Goal: Task Accomplishment & Management: Manage account settings

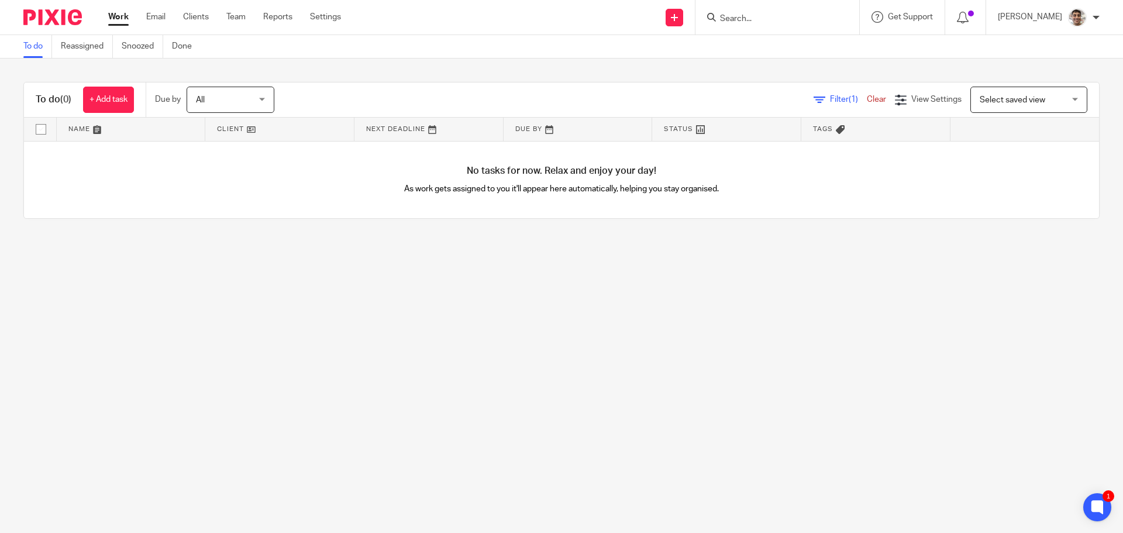
click at [510, 354] on main "To do Reassigned Snoozed Done To do (0) + Add task Due by All All Today Tomorro…" at bounding box center [561, 266] width 1123 height 533
click at [775, 21] on input "Search" at bounding box center [771, 19] width 105 height 11
type input "edison"
click at [775, 49] on link at bounding box center [788, 46] width 145 height 18
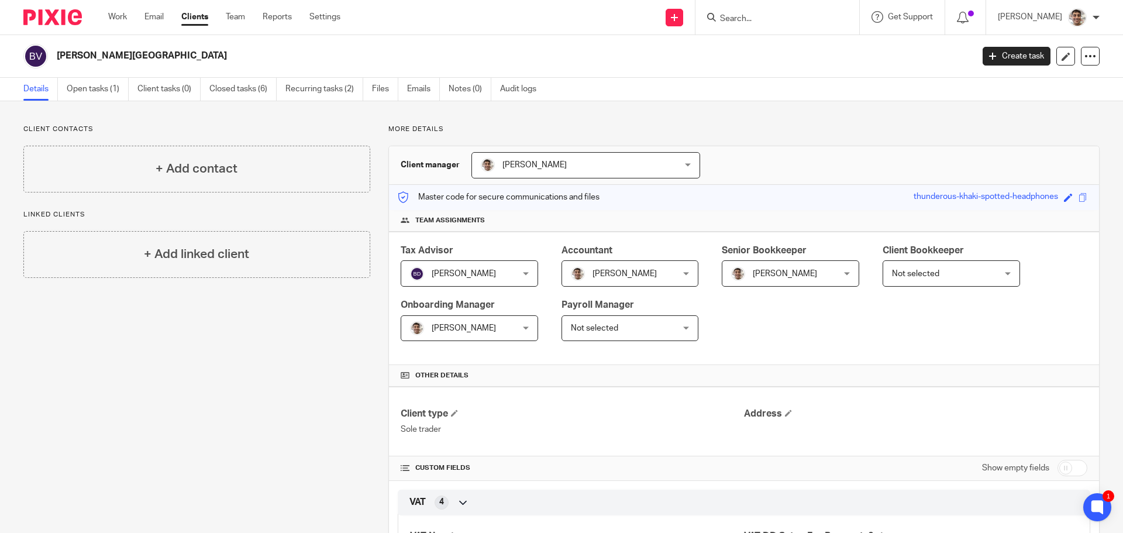
drag, startPoint x: 57, startPoint y: 54, endPoint x: 165, endPoint y: 53, distance: 107.6
click at [165, 53] on h2 "[PERSON_NAME][GEOGRAPHIC_DATA]" at bounding box center [420, 56] width 726 height 12
copy h2 "[PERSON_NAME][GEOGRAPHIC_DATA]"
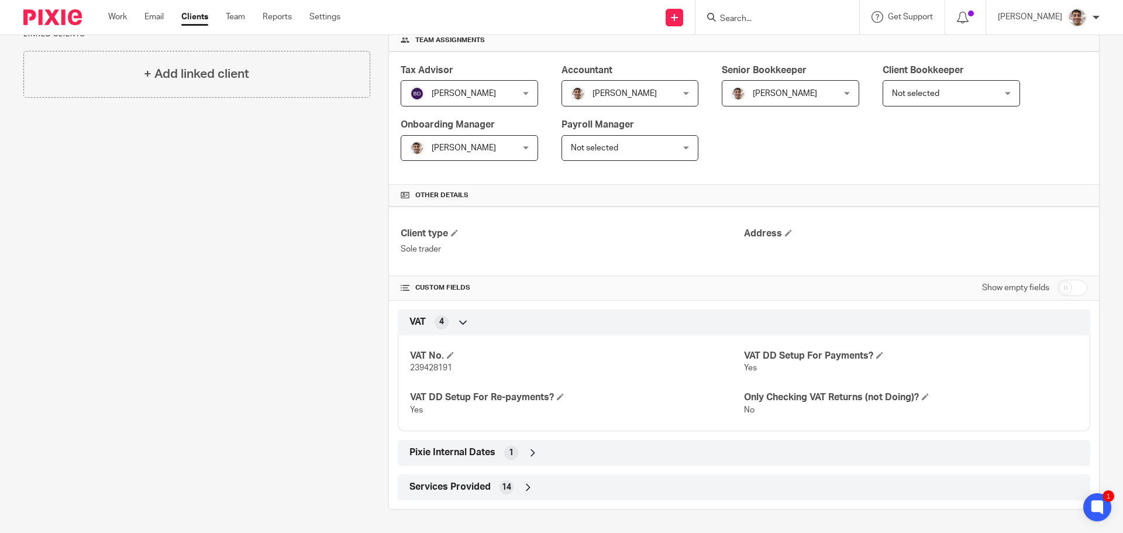
click at [439, 365] on span "239428191" at bounding box center [431, 368] width 42 height 8
copy span "239428191"
click at [240, 370] on div "Client contacts + Add contact Linked clients + Add linked client" at bounding box center [187, 226] width 365 height 565
click at [529, 458] on icon at bounding box center [533, 453] width 12 height 12
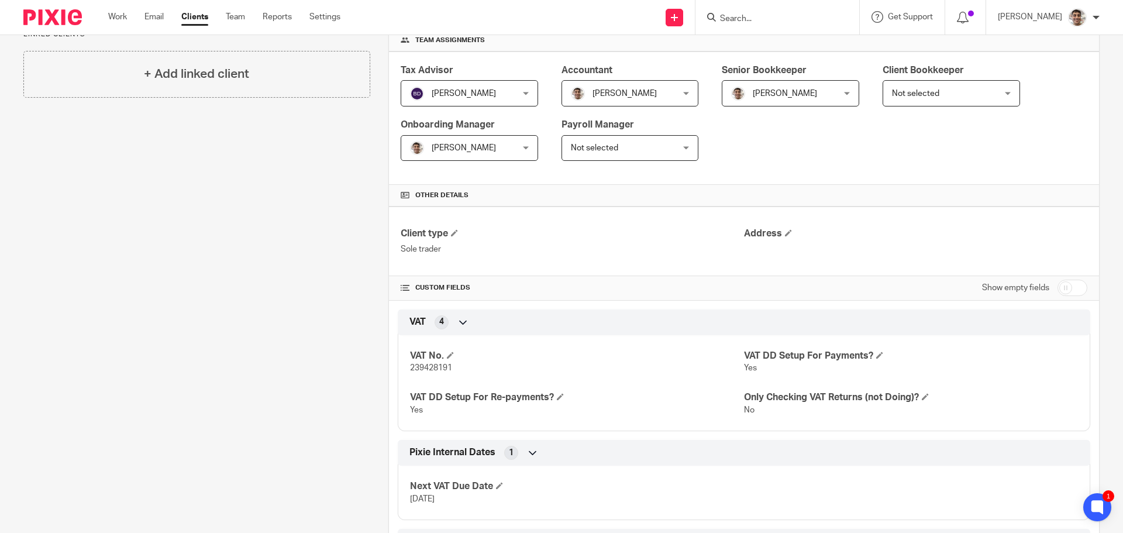
scroll to position [234, 0]
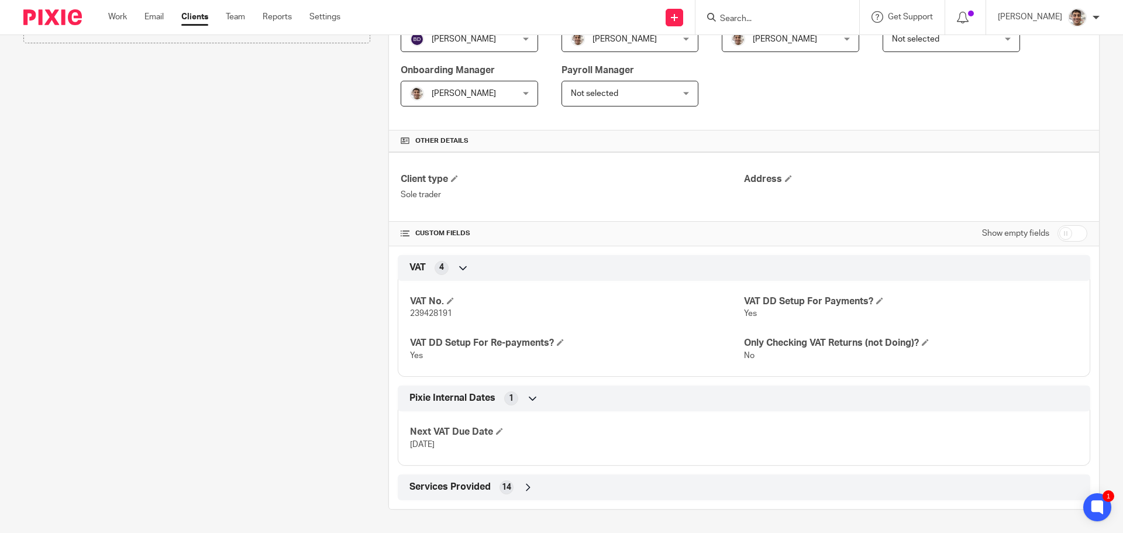
click at [253, 343] on div "Client contacts + Add contact Linked clients + Add linked client" at bounding box center [187, 199] width 365 height 619
click at [250, 388] on div "Client contacts + Add contact Linked clients + Add linked client" at bounding box center [187, 199] width 365 height 619
click at [258, 338] on div "Client contacts + Add contact Linked clients + Add linked client" at bounding box center [187, 199] width 365 height 619
click at [256, 418] on div "Client contacts + Add contact Linked clients + Add linked client" at bounding box center [187, 199] width 365 height 619
click at [261, 341] on div "Client contacts + Add contact Linked clients + Add linked client" at bounding box center [187, 199] width 365 height 619
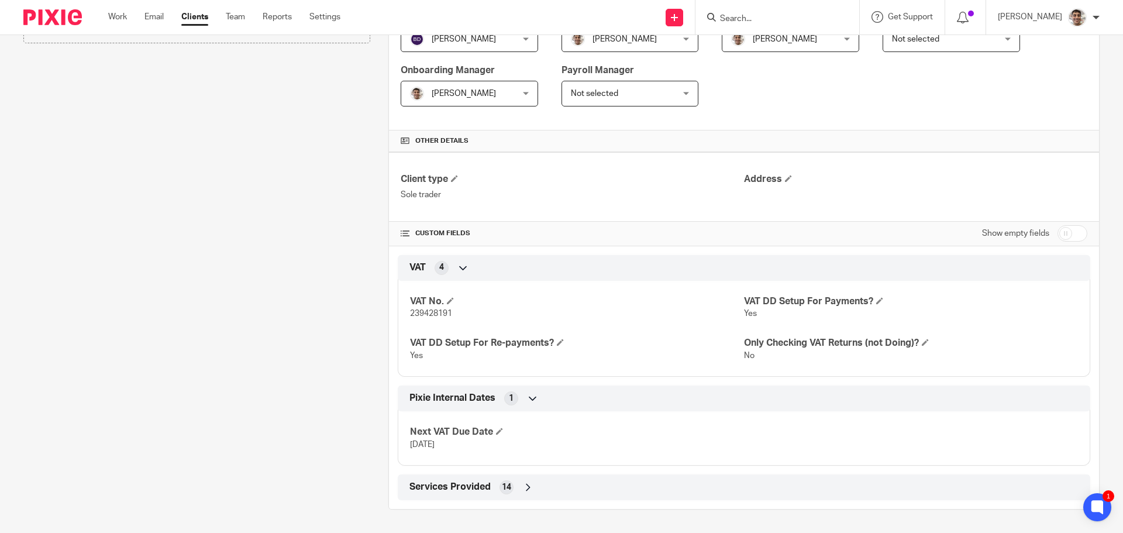
click at [256, 395] on div "Client contacts + Add contact Linked clients + Add linked client" at bounding box center [187, 199] width 365 height 619
click at [256, 350] on div "Client contacts + Add contact Linked clients + Add linked client" at bounding box center [187, 199] width 365 height 619
click at [240, 269] on div "Client contacts + Add contact Linked clients + Add linked client" at bounding box center [187, 199] width 365 height 619
click at [246, 246] on div "Client contacts + Add contact Linked clients + Add linked client" at bounding box center [187, 199] width 365 height 619
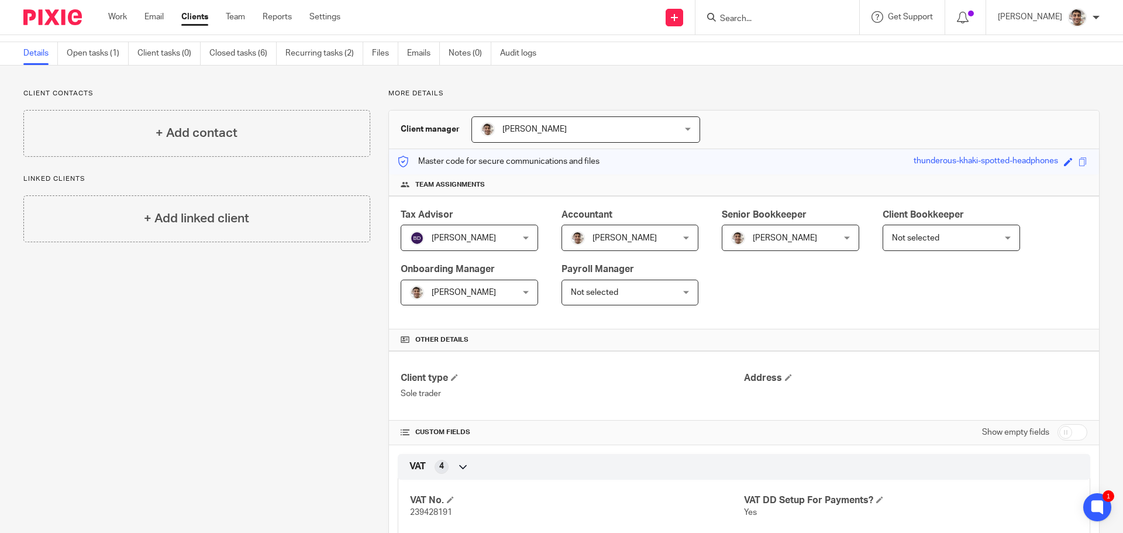
scroll to position [0, 0]
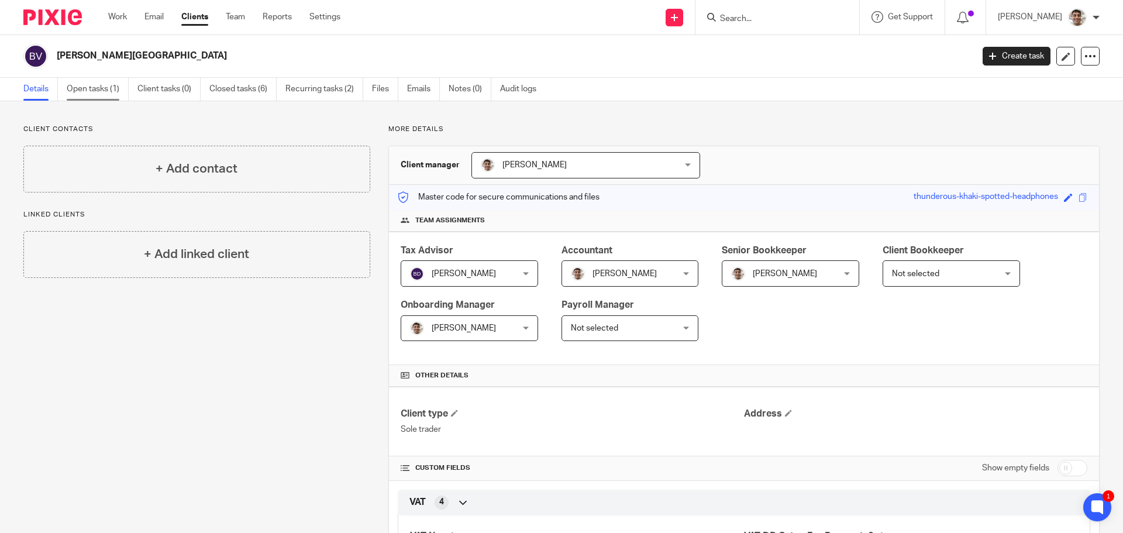
click at [105, 79] on link "Open tasks (1)" at bounding box center [98, 89] width 62 height 23
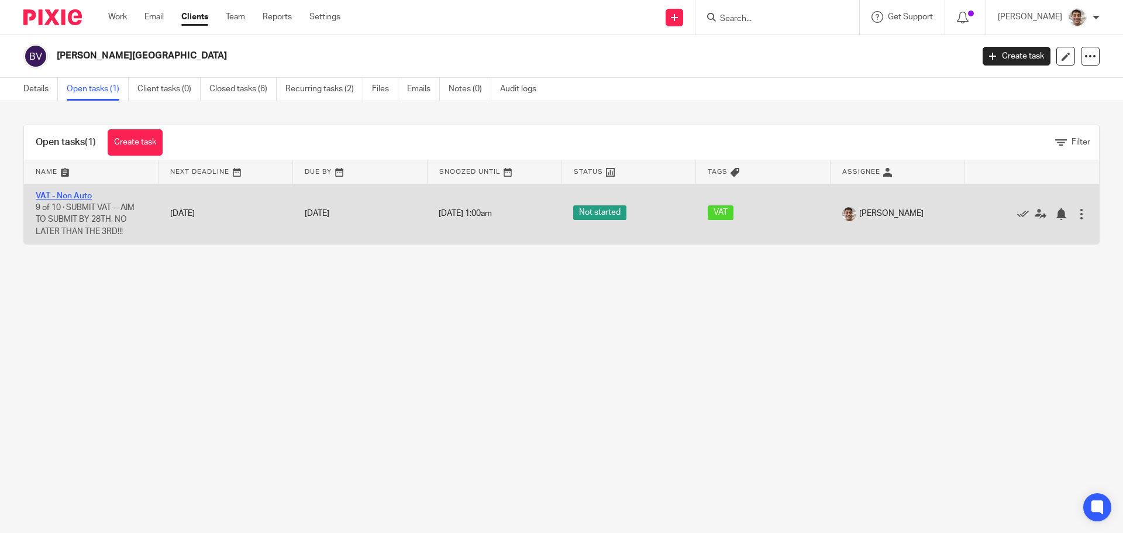
click at [77, 197] on link "VAT - Non Auto" at bounding box center [64, 196] width 56 height 8
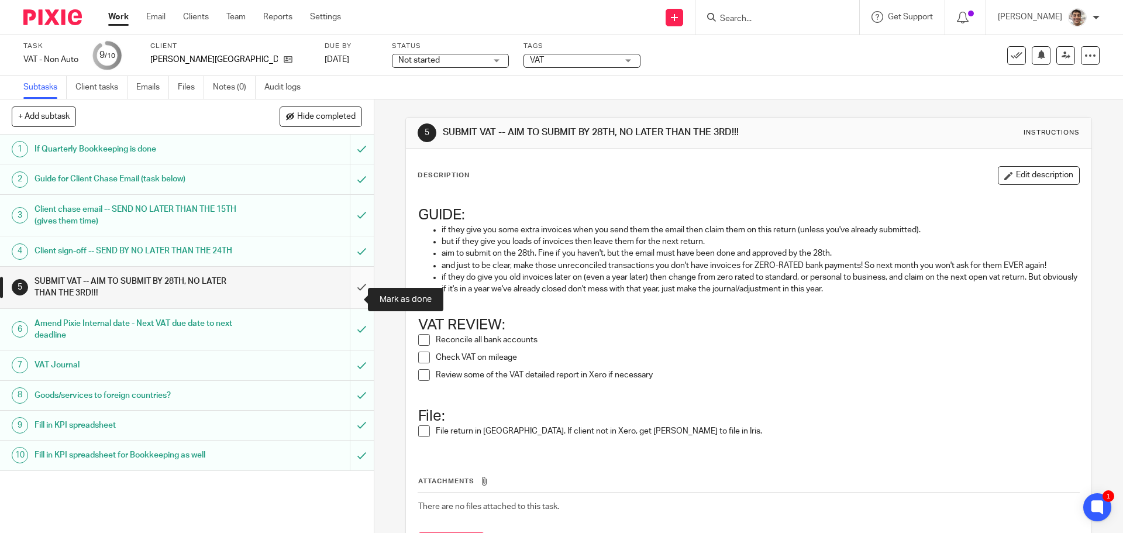
click at [349, 298] on input "submit" at bounding box center [187, 288] width 374 height 42
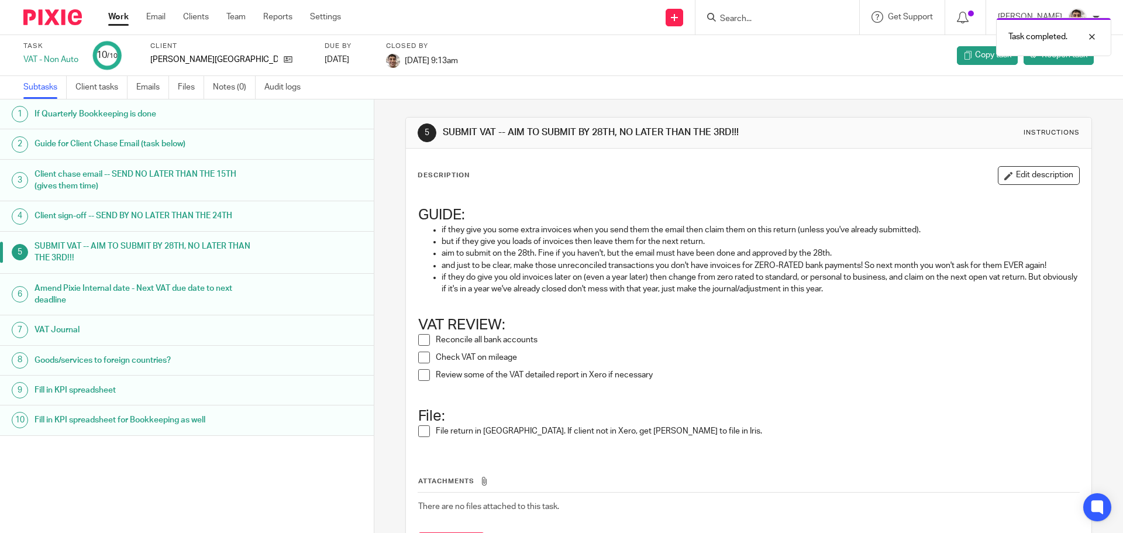
click at [111, 17] on link "Work" at bounding box center [118, 17] width 20 height 12
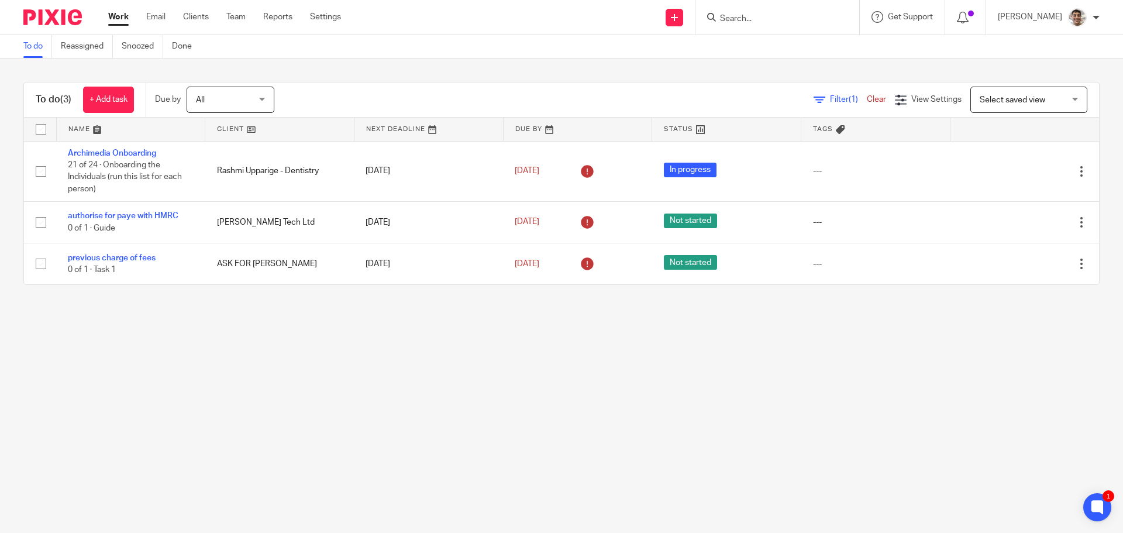
drag, startPoint x: 616, startPoint y: 441, endPoint x: 640, endPoint y: 434, distance: 24.8
click at [630, 437] on main "To do Reassigned Snoozed Done To do (3) + Add task Due by All All [DATE] [DATE]…" at bounding box center [561, 266] width 1123 height 533
click at [727, 419] on main "To do Reassigned Snoozed Done To do (3) + Add task Due by All All [DATE] [DATE]…" at bounding box center [561, 266] width 1123 height 533
click at [326, 354] on main "To do Reassigned Snoozed Done To do (3) + Add task Due by All All [DATE] [DATE]…" at bounding box center [561, 266] width 1123 height 533
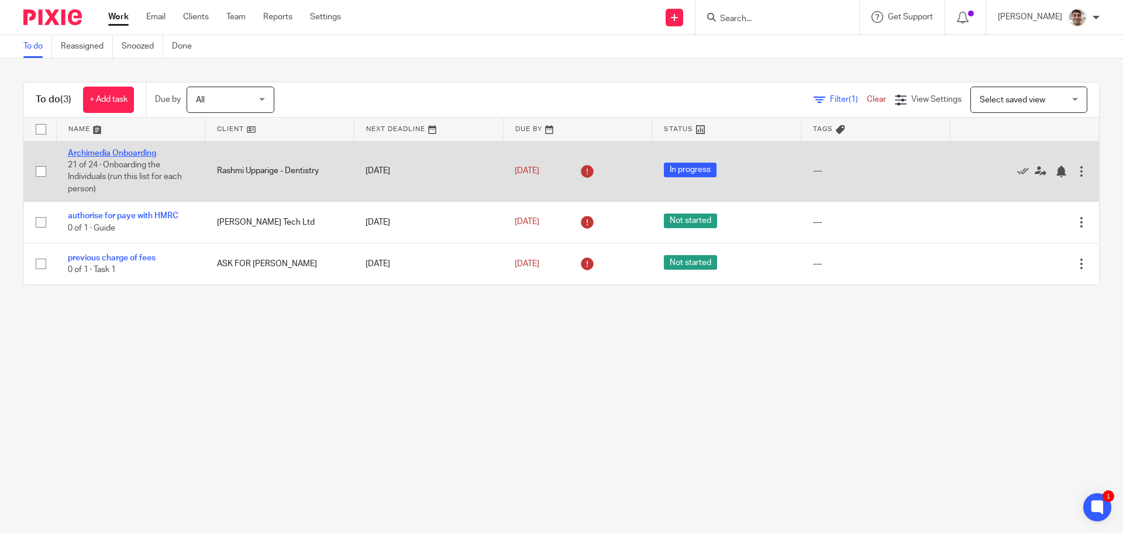
click at [140, 154] on link "Archimedia Onboarding" at bounding box center [112, 153] width 88 height 8
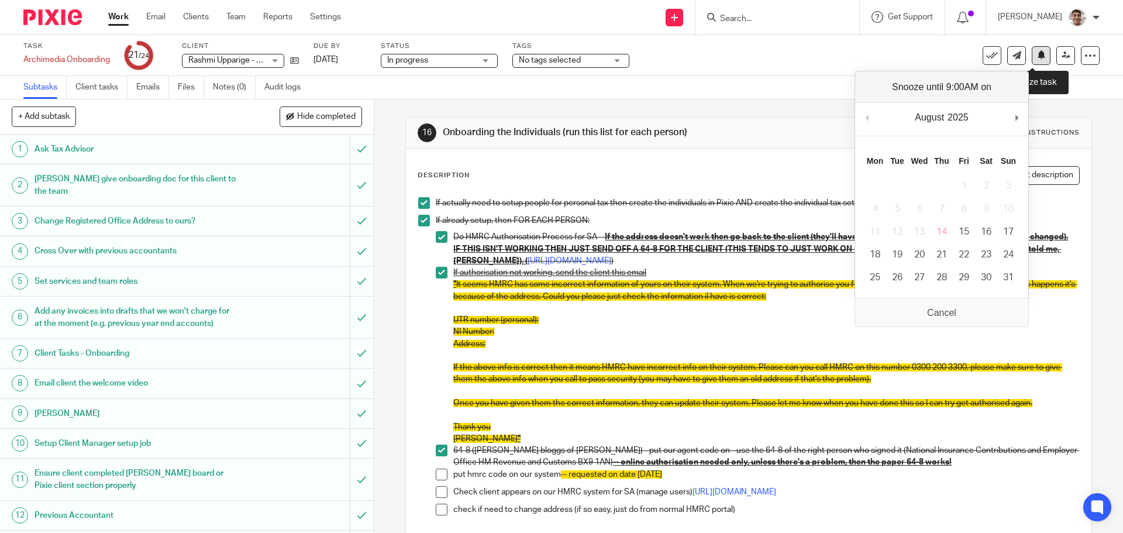
click at [1037, 57] on icon at bounding box center [1041, 54] width 9 height 9
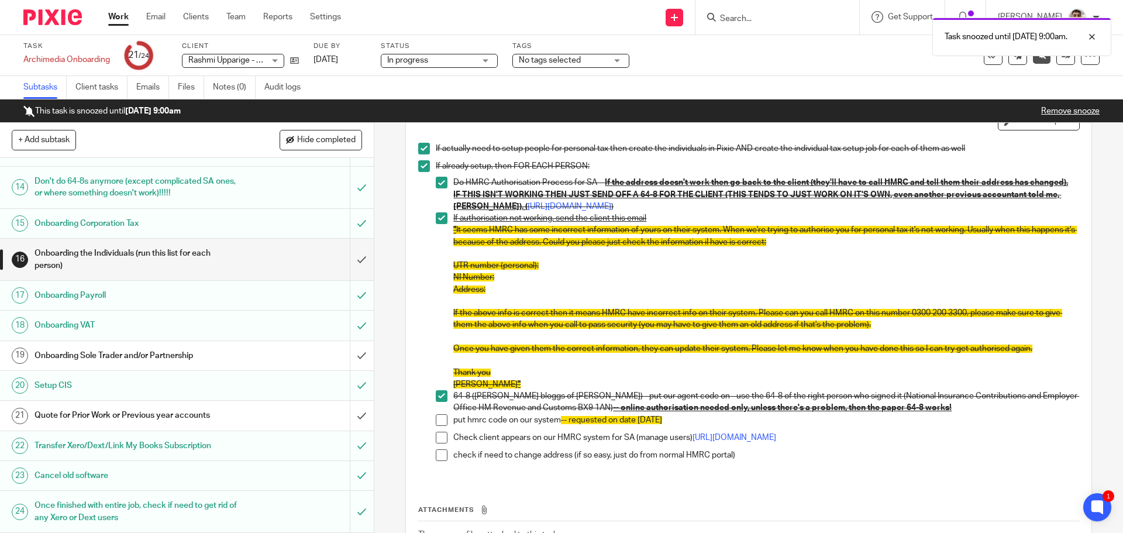
scroll to position [156, 0]
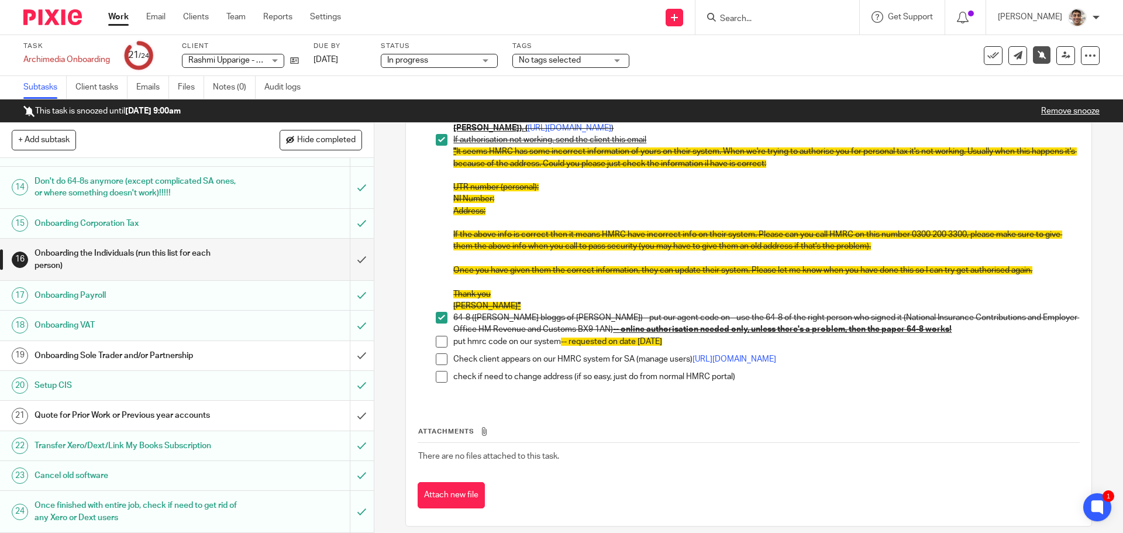
click at [1061, 111] on link "Remove snooze" at bounding box center [1070, 111] width 58 height 8
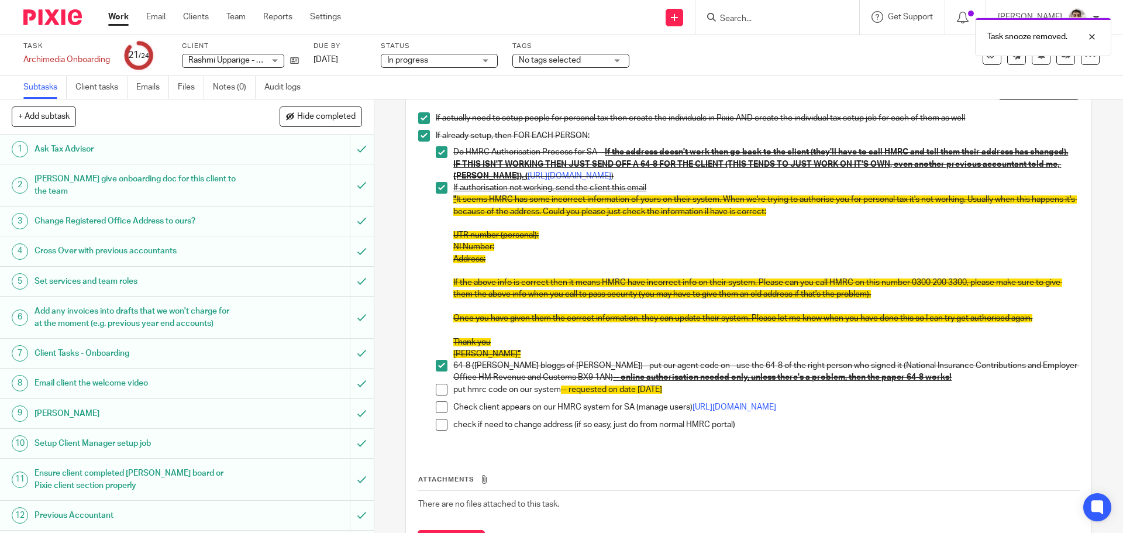
scroll to position [162, 0]
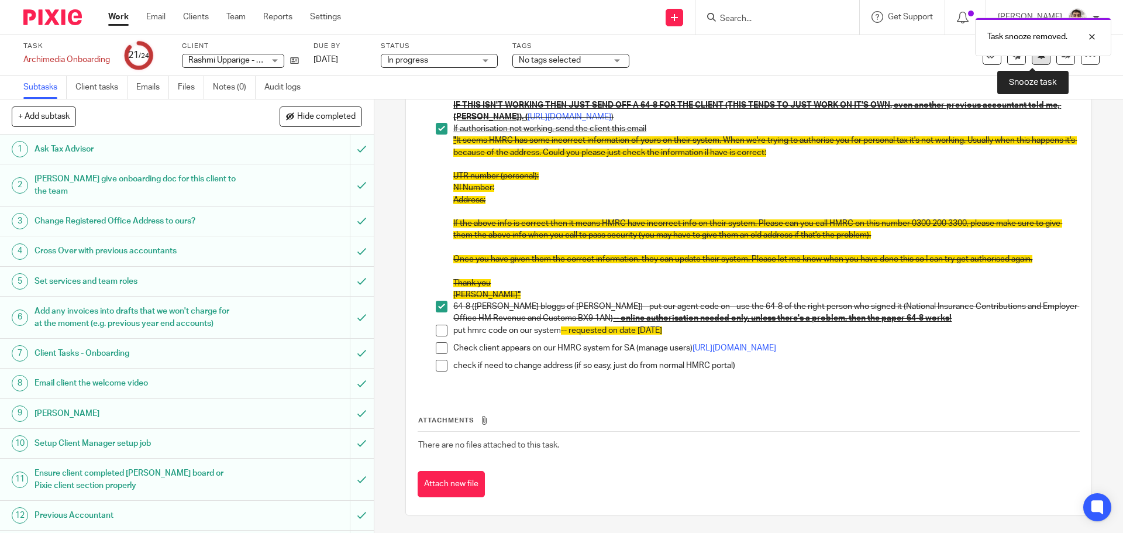
click at [1032, 60] on button at bounding box center [1041, 55] width 19 height 19
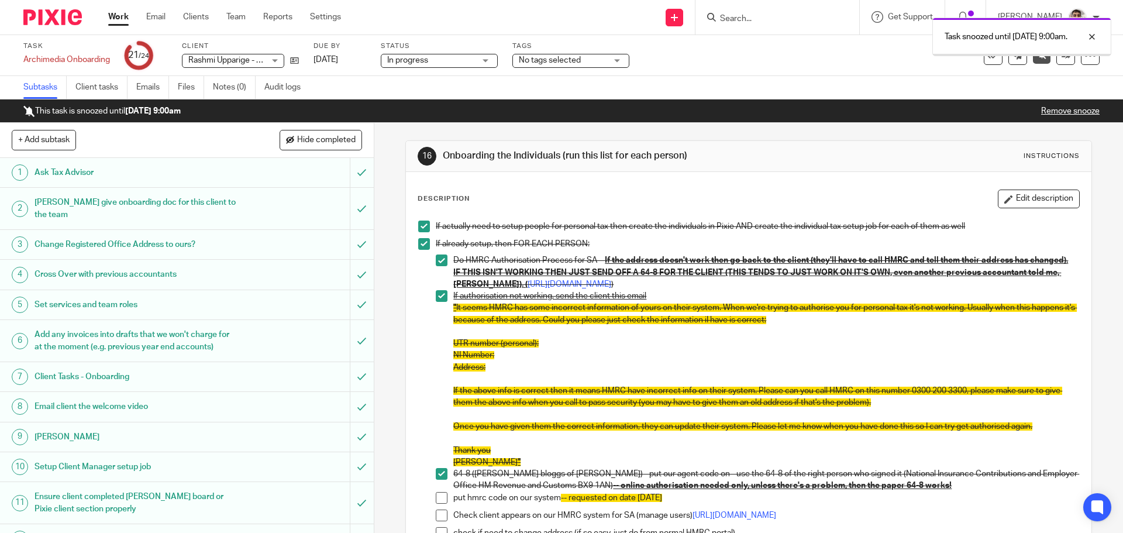
click at [115, 16] on link "Work" at bounding box center [118, 17] width 20 height 12
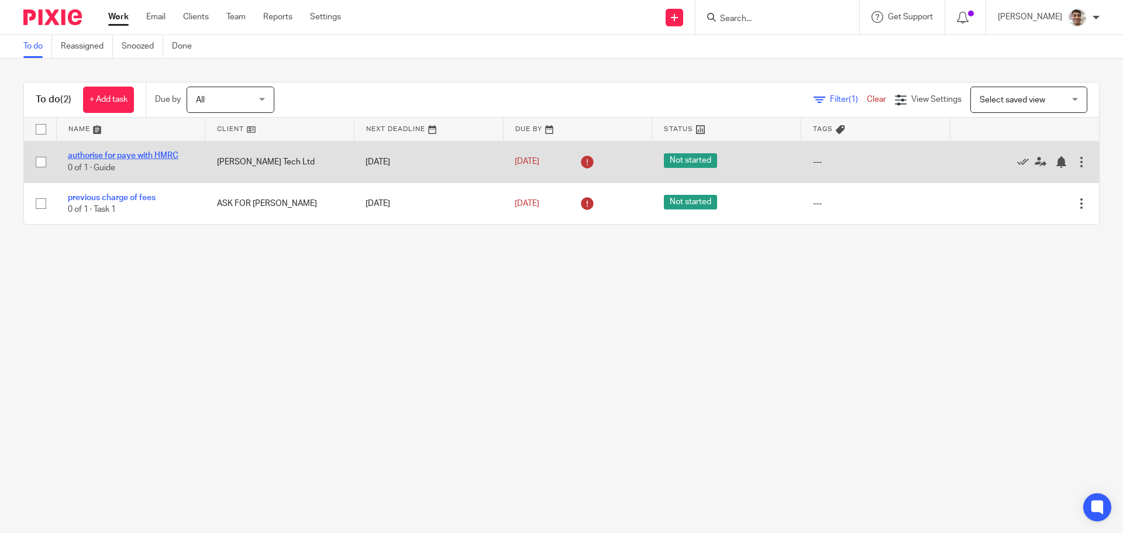
click at [149, 155] on link "authorise for paye with HMRC" at bounding box center [123, 155] width 111 height 8
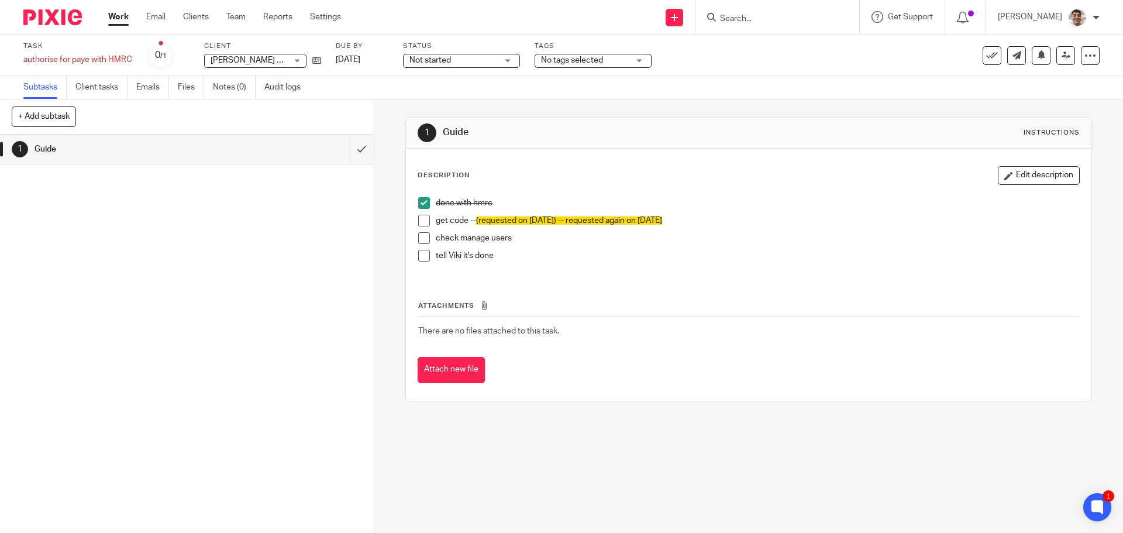
drag, startPoint x: 1015, startPoint y: 173, endPoint x: 771, endPoint y: 197, distance: 244.4
click at [1015, 173] on button "Edit description" at bounding box center [1039, 175] width 82 height 19
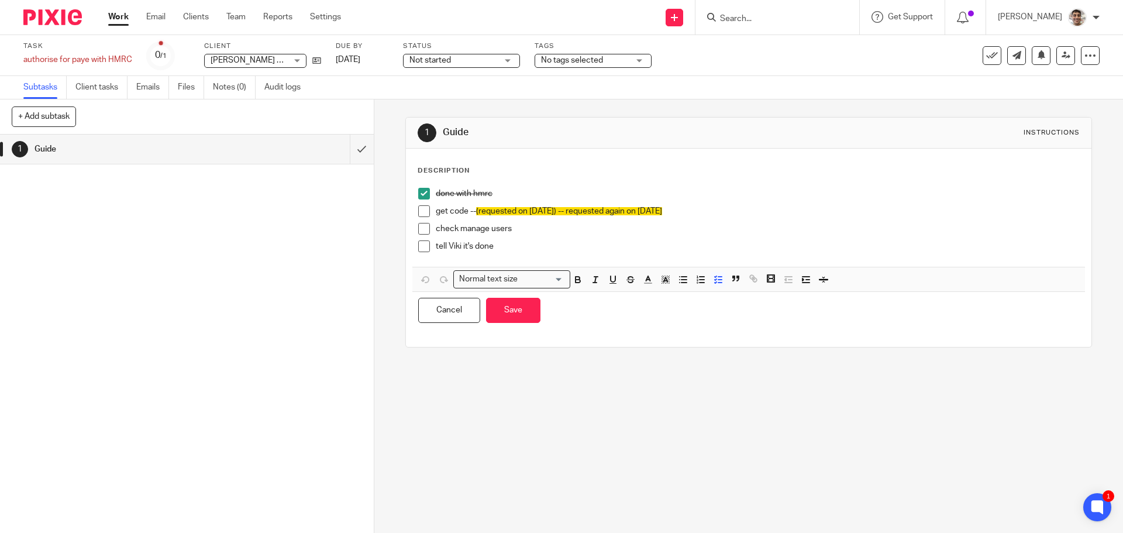
click at [730, 214] on p "get code -- (requested on 11/06/2025) -- requested again on 14/07/2025" at bounding box center [757, 211] width 643 height 12
click at [526, 309] on button "Save" at bounding box center [513, 310] width 54 height 25
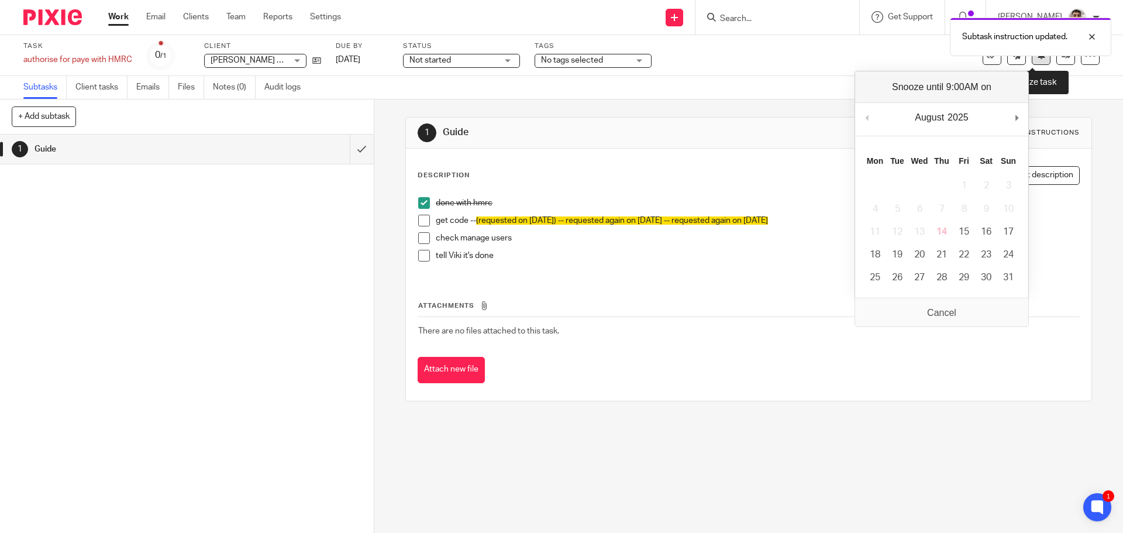
click at [1037, 58] on icon at bounding box center [1041, 54] width 9 height 9
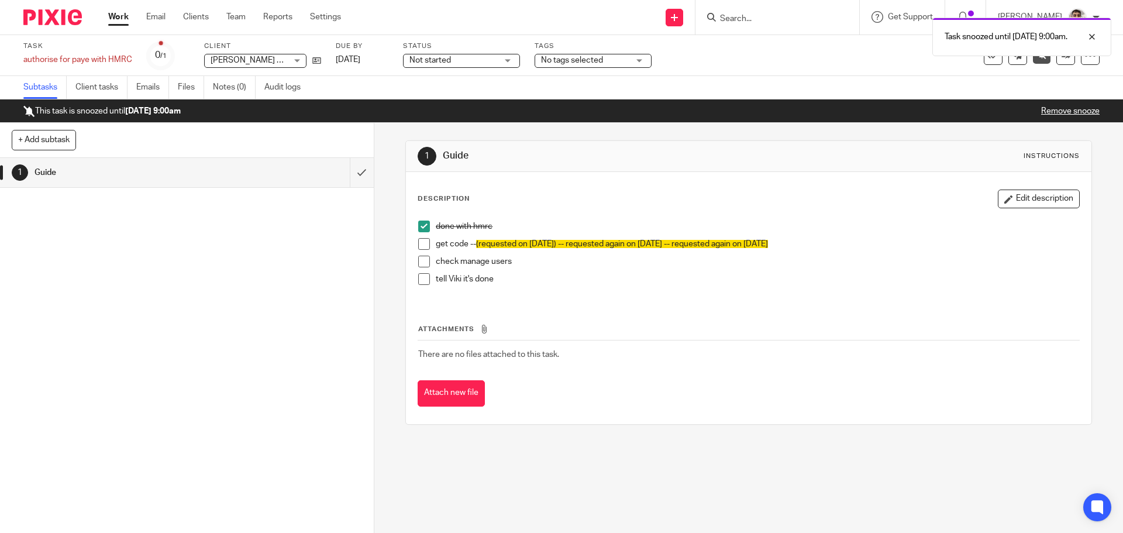
click at [112, 15] on link "Work" at bounding box center [118, 17] width 20 height 12
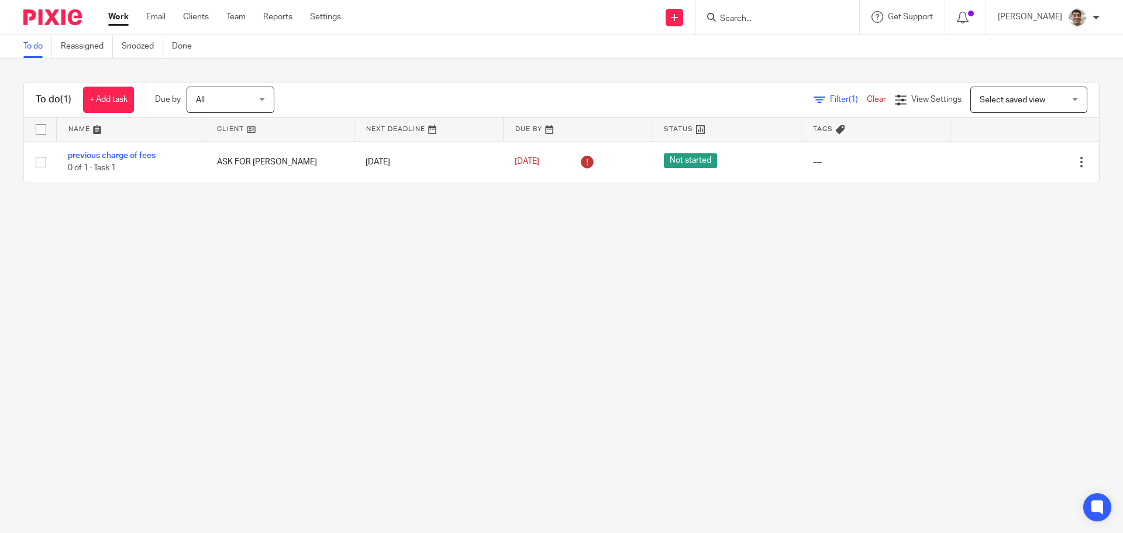
drag, startPoint x: 189, startPoint y: 280, endPoint x: 188, endPoint y: 247, distance: 32.8
click at [188, 277] on main "To do Reassigned Snoozed Done To do (1) + Add task Due by All All [DATE] [DATE]…" at bounding box center [561, 266] width 1123 height 533
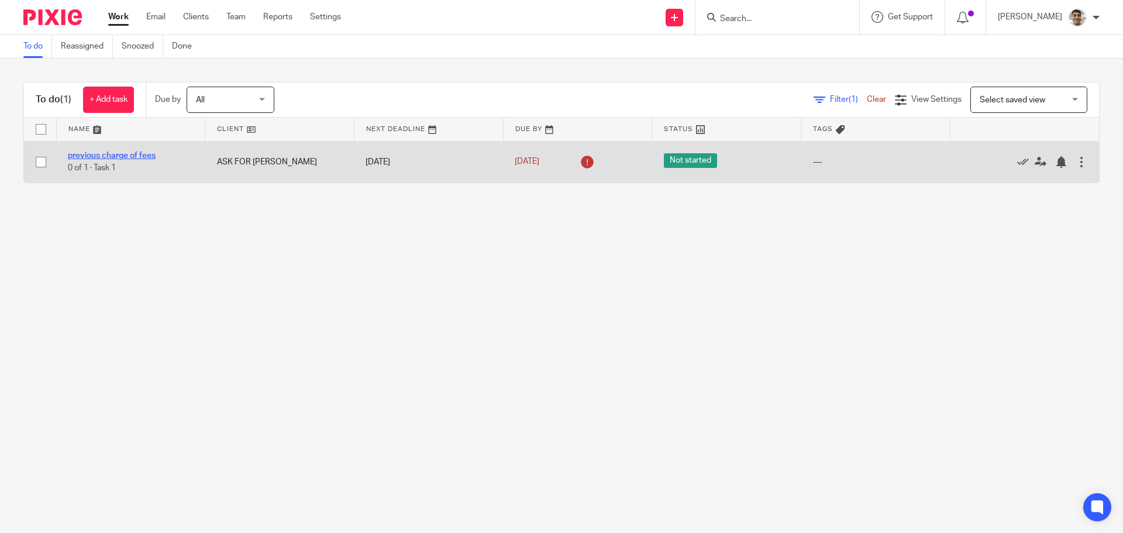
click at [132, 154] on link "previous charge of fees" at bounding box center [112, 155] width 88 height 8
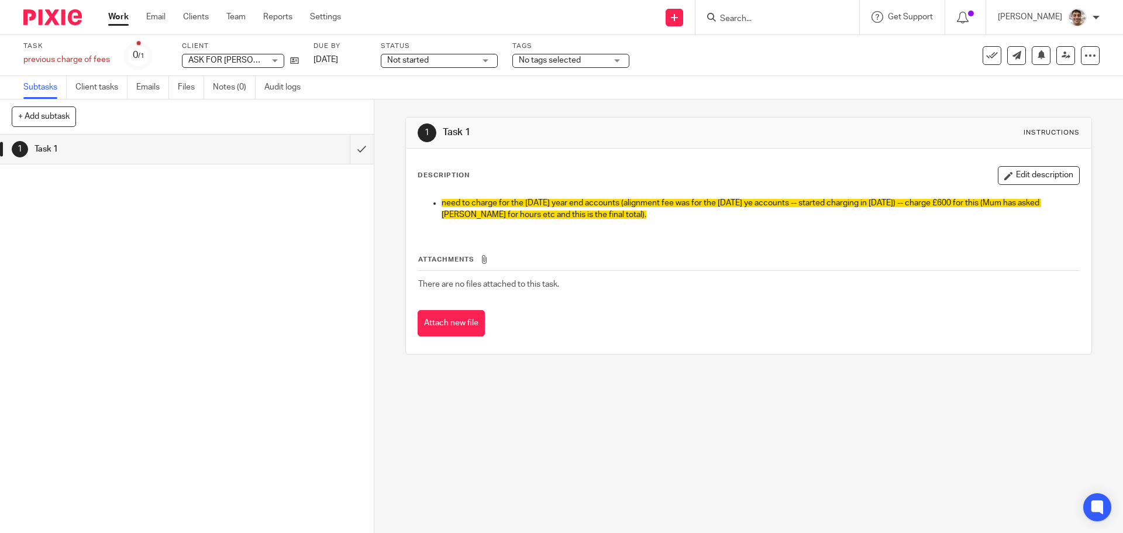
click at [634, 262] on th "Attachments" at bounding box center [748, 262] width 661 height 17
click at [729, 288] on td "There are no files attached to this task." at bounding box center [748, 284] width 661 height 28
click at [297, 63] on icon at bounding box center [294, 60] width 9 height 9
click at [824, 311] on div "Attach new file" at bounding box center [748, 323] width 661 height 26
click at [888, 289] on td "There are no files attached to this task." at bounding box center [748, 284] width 661 height 28
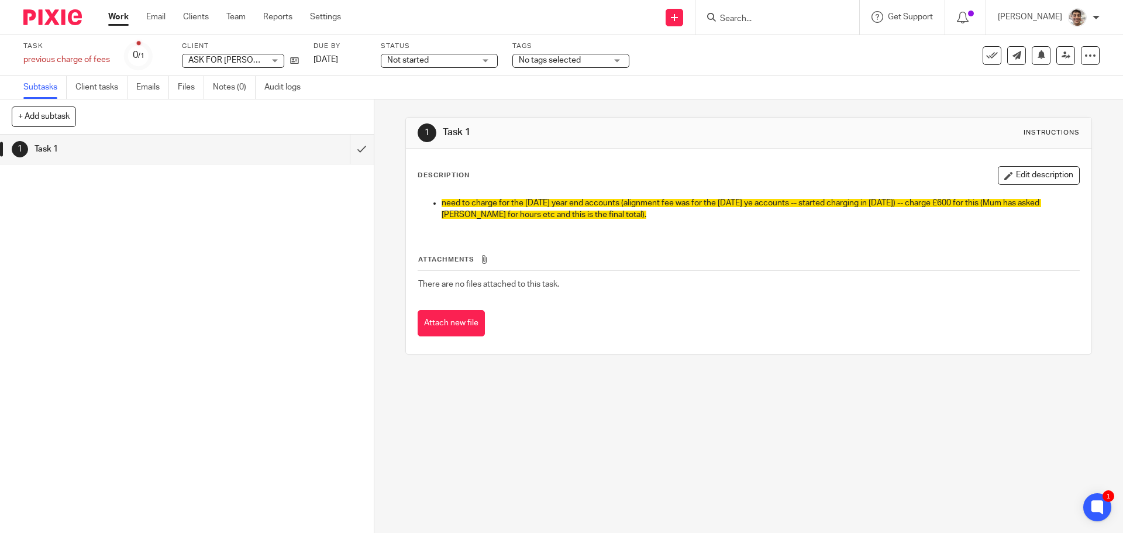
click at [858, 309] on div "Attachments There are no files attached to this task. Attach new file" at bounding box center [748, 283] width 661 height 106
click at [912, 309] on div "Attachments There are no files attached to this task. Attach new file" at bounding box center [748, 283] width 661 height 106
click at [881, 306] on div "Attachments There are no files attached to this task. Attach new file" at bounding box center [748, 283] width 661 height 106
click at [351, 148] on input "submit" at bounding box center [187, 148] width 374 height 29
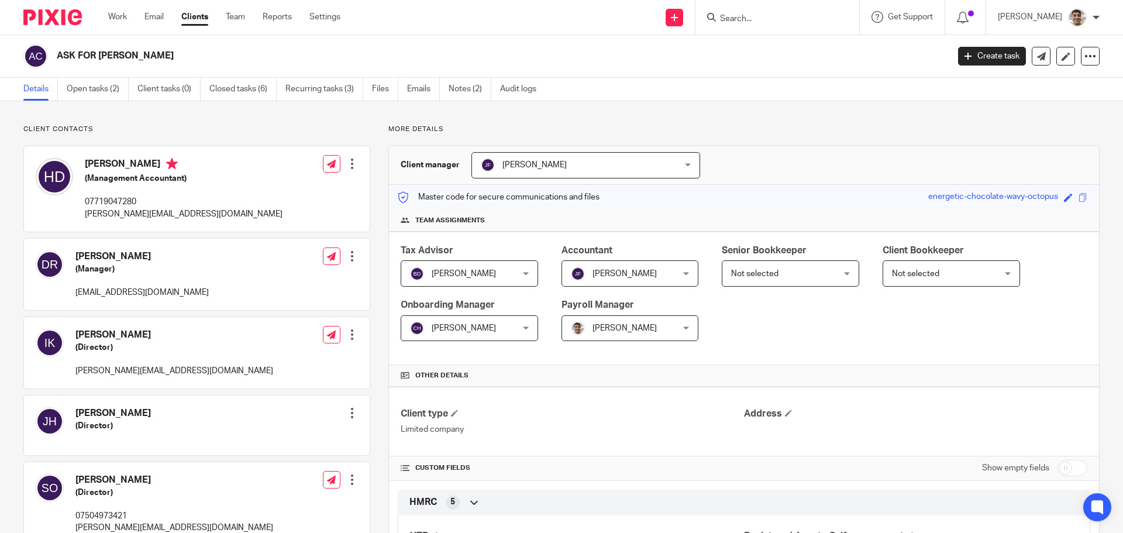
click at [101, 213] on p "helen@askforangela.co.uk" at bounding box center [184, 214] width 198 height 12
copy div "helen@askforangela.co.uk"
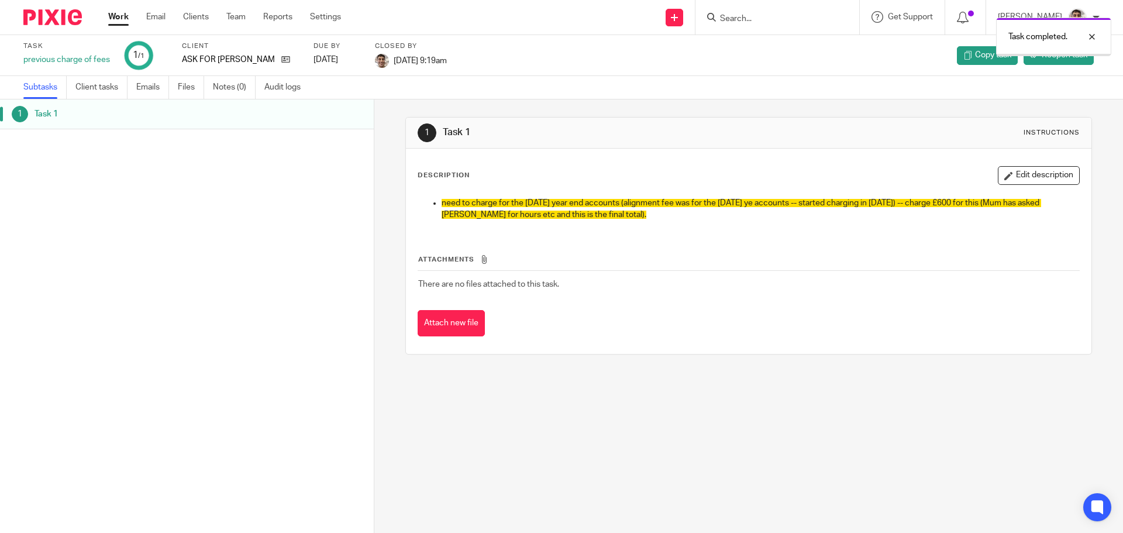
click at [115, 15] on link "Work" at bounding box center [118, 17] width 20 height 12
